Goal: Information Seeking & Learning: Find specific fact

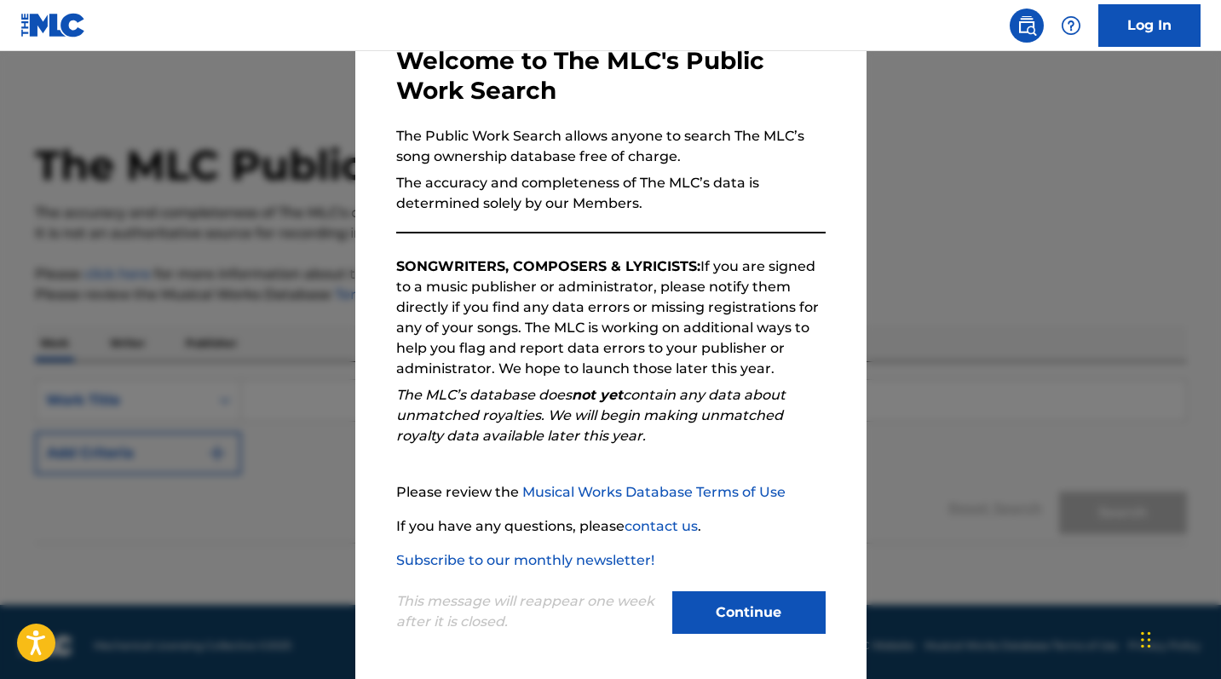
scroll to position [8, 0]
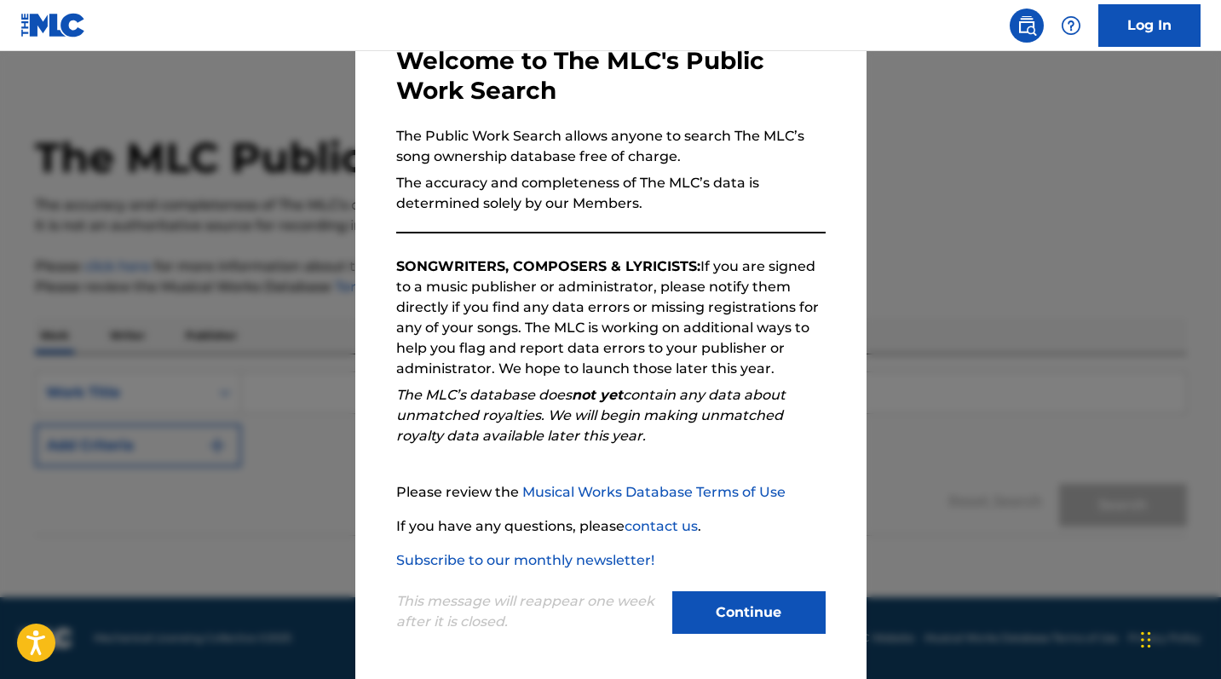
click at [741, 619] on button "Continue" at bounding box center [748, 613] width 153 height 43
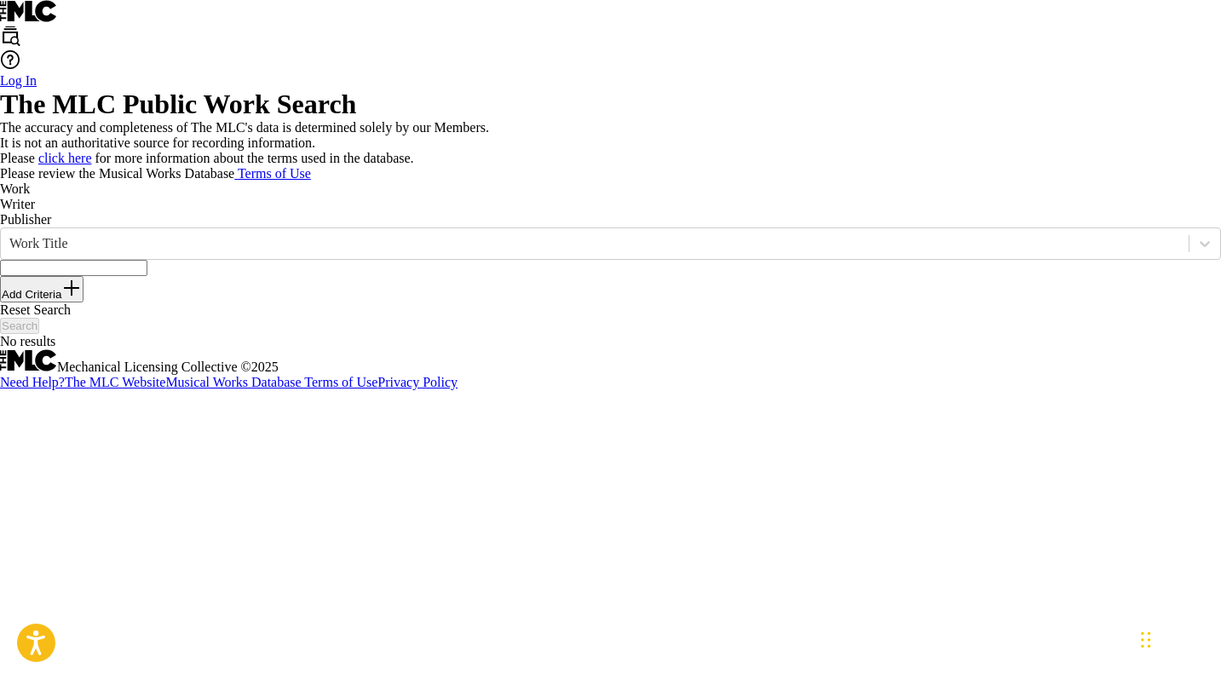
click at [147, 276] on input "Search Form" at bounding box center [73, 268] width 147 height 16
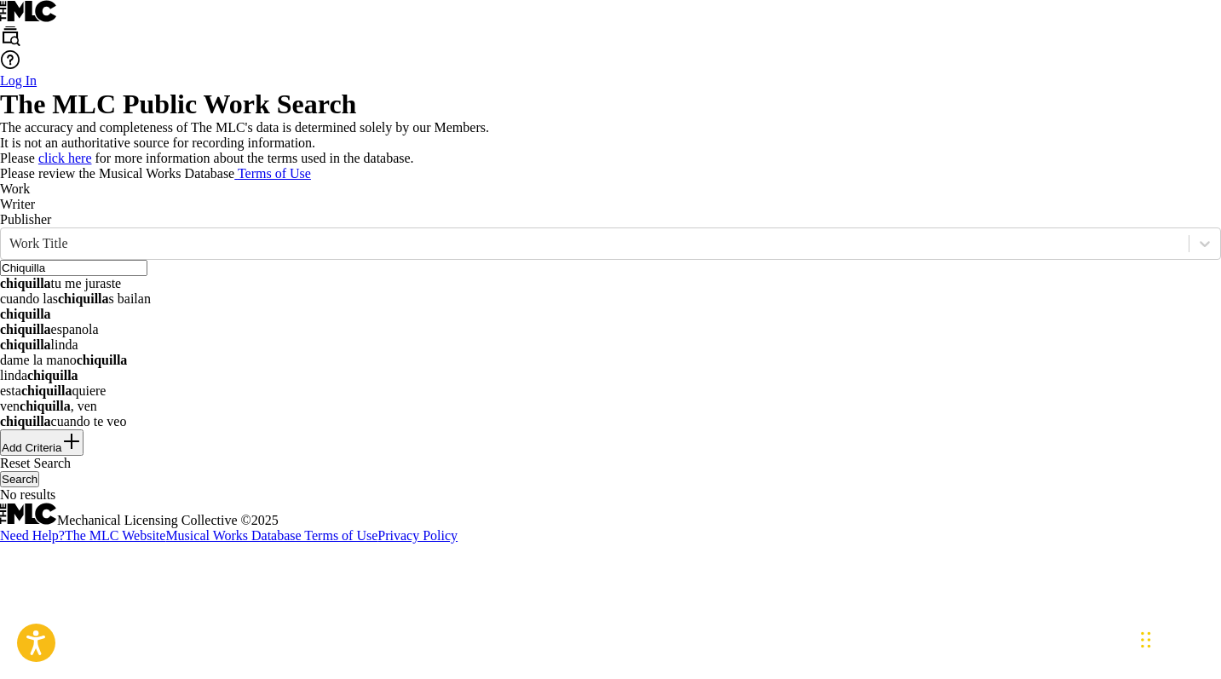
click at [51, 321] on strong "chiquilla" at bounding box center [25, 314] width 51 height 14
type input "chiquilla"
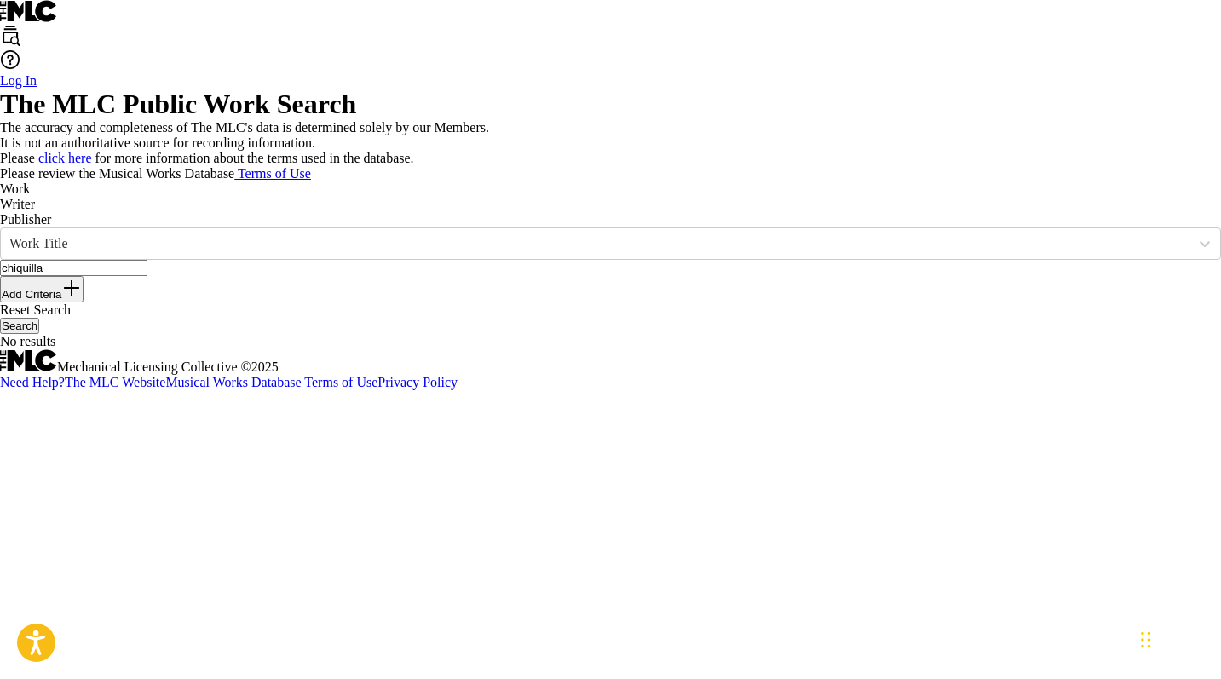
click at [39, 334] on button "Search" at bounding box center [19, 326] width 39 height 16
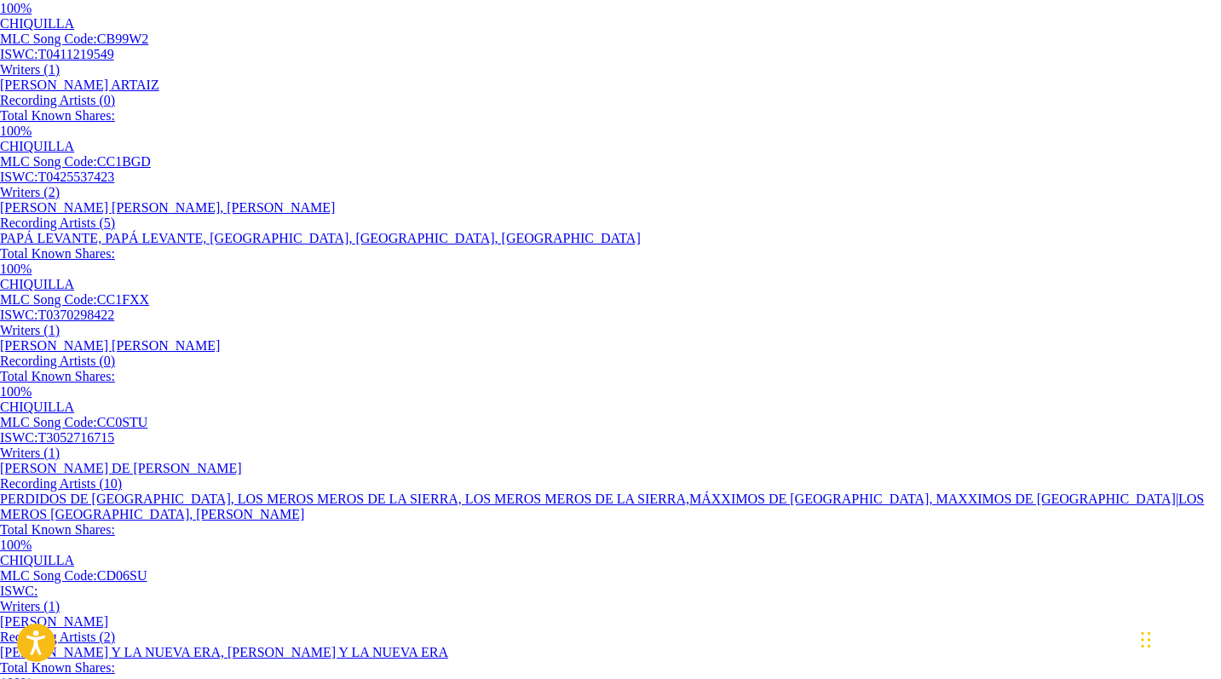
scroll to position [95, 0]
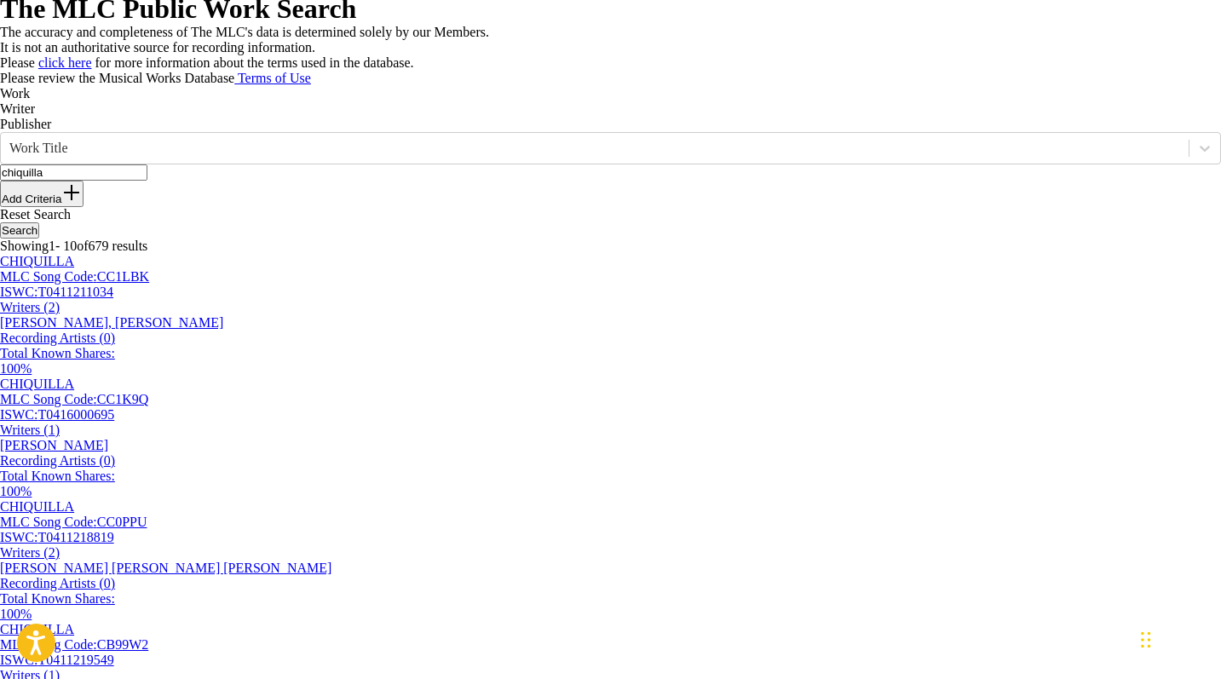
click at [84, 207] on button "Add Criteria" at bounding box center [42, 194] width 84 height 26
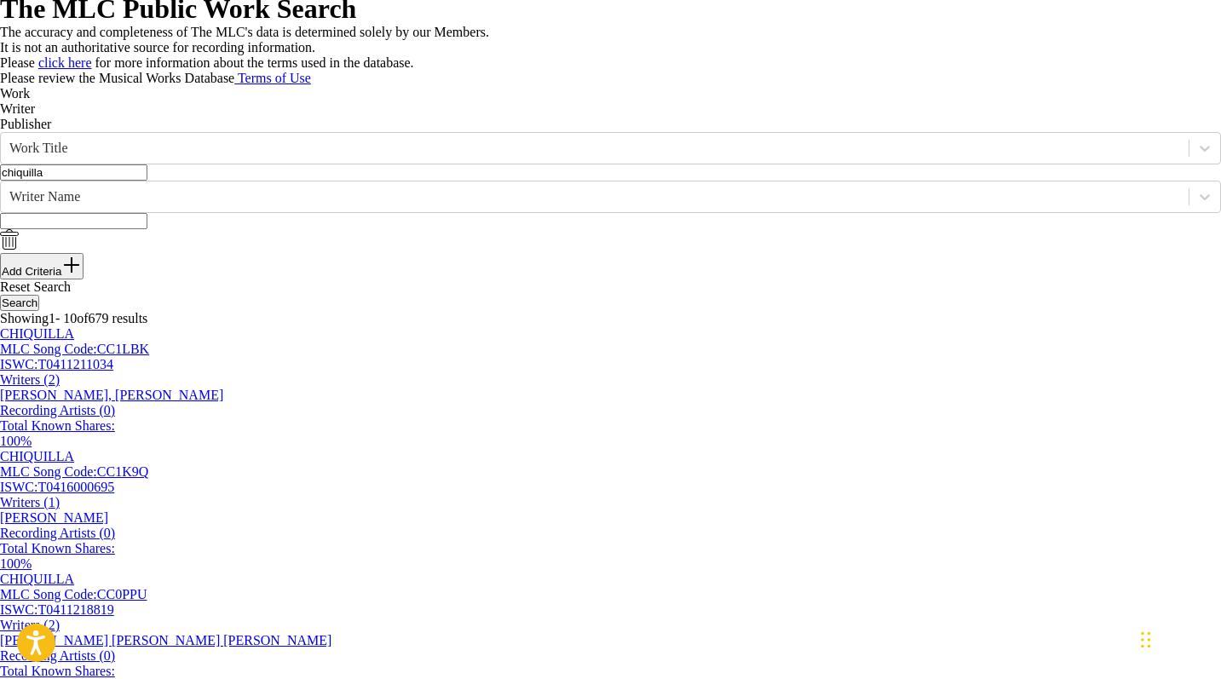
click at [147, 229] on input "Search Form" at bounding box center [73, 221] width 147 height 16
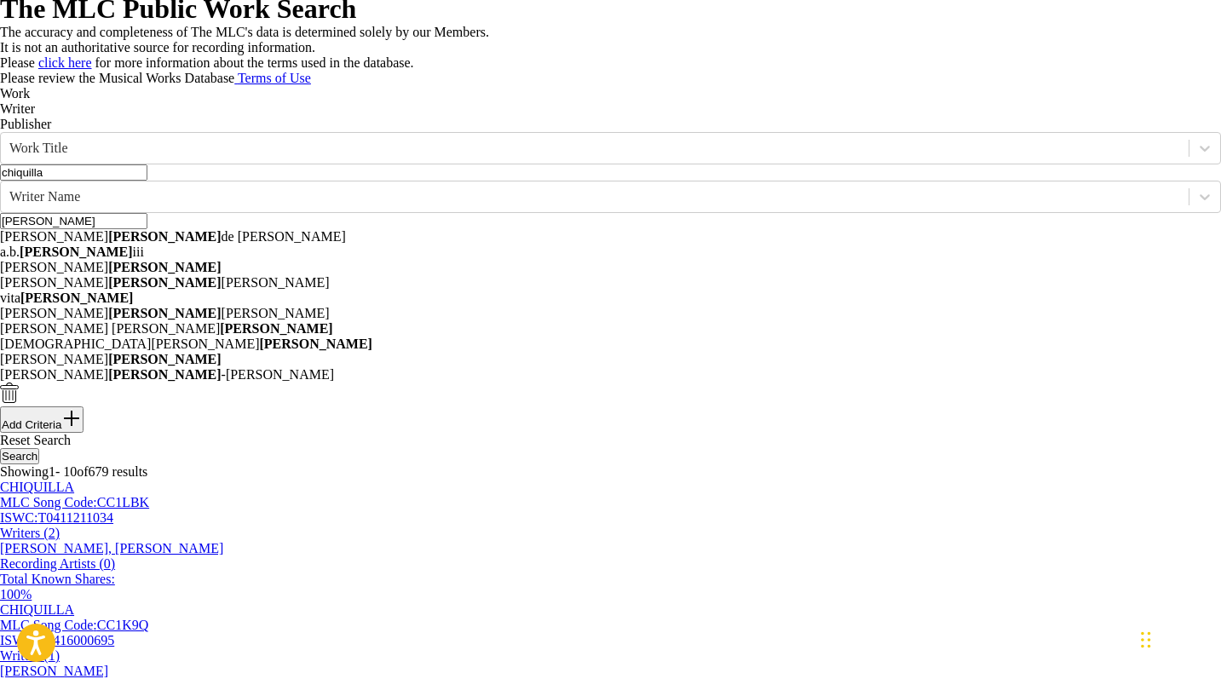
type input "[PERSON_NAME]"
drag, startPoint x: 335, startPoint y: 355, endPoint x: 997, endPoint y: 403, distance: 664.0
click at [997, 403] on div "SearchWithCriteriac649f467-d570-4bd3-9927-125af8de1c6d Work Title chiquilla Sea…" at bounding box center [610, 282] width 1221 height 301
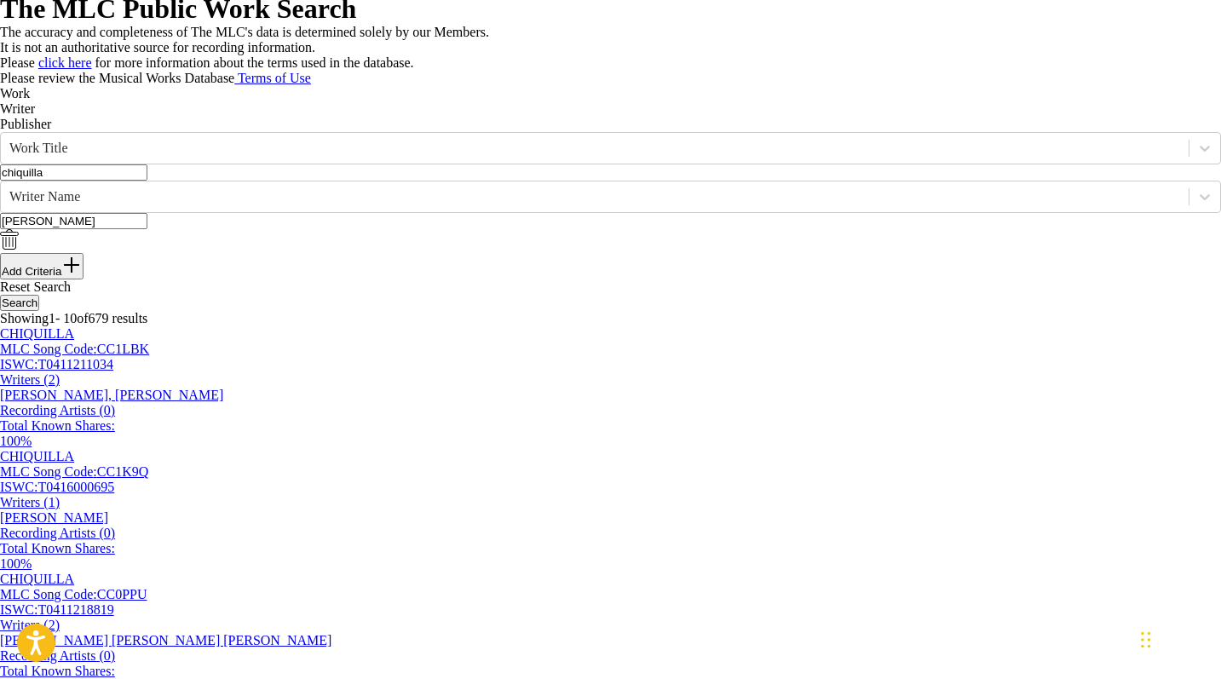
click at [39, 311] on button "Search" at bounding box center [19, 303] width 39 height 16
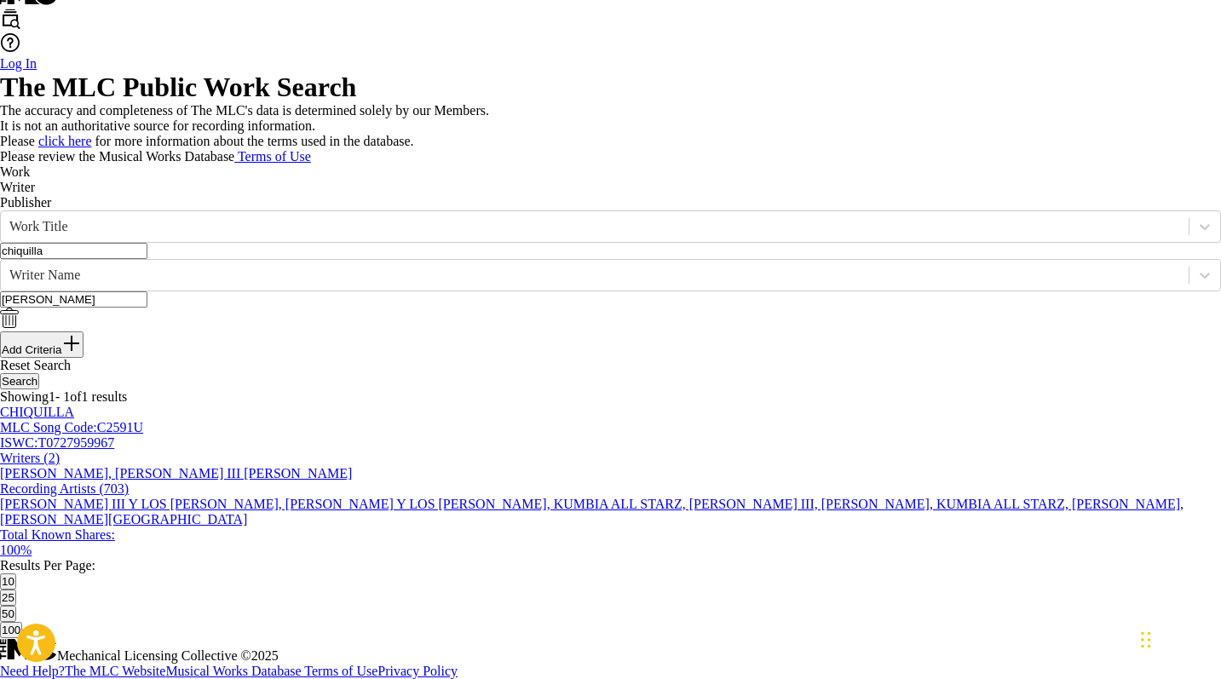
scroll to position [248, 0]
click at [136, 417] on div "CHIQUILLA" at bounding box center [610, 412] width 1221 height 15
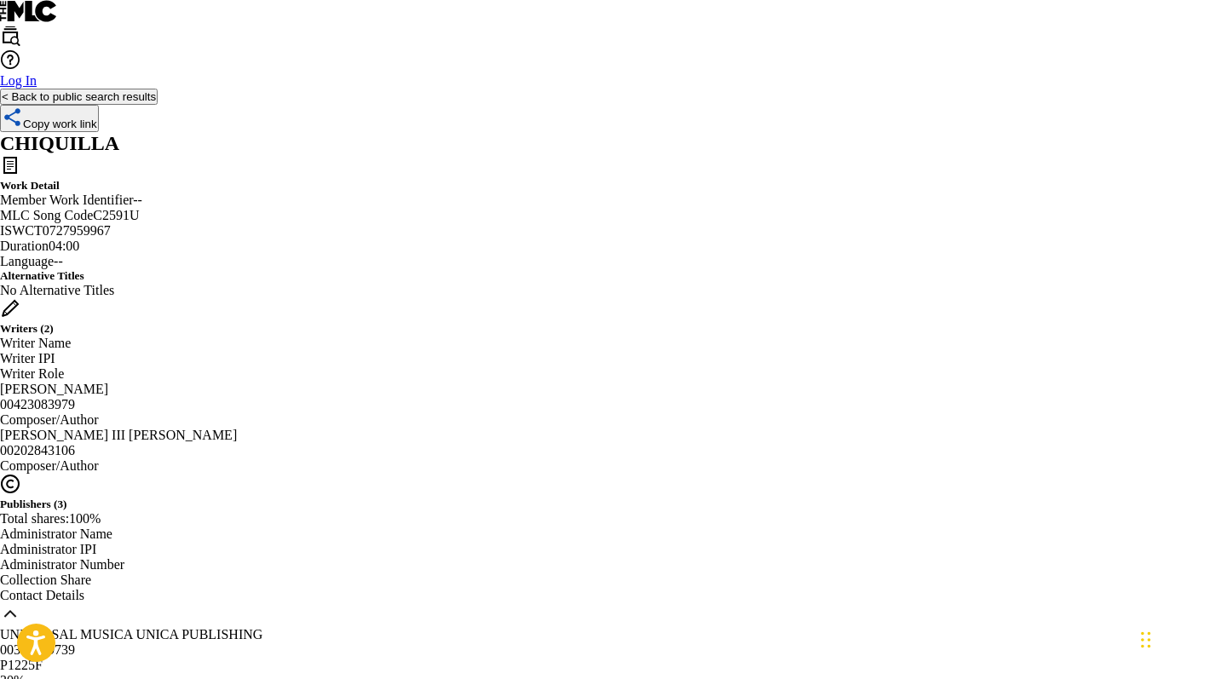
click at [139, 222] on span "C2591U" at bounding box center [116, 215] width 46 height 14
copy span "C2591U"
